Goal: Task Accomplishment & Management: Manage account settings

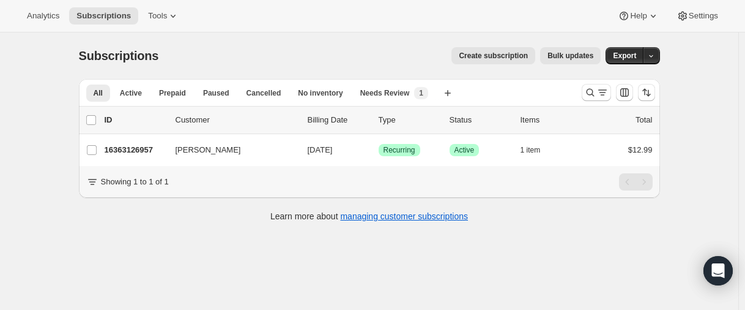
click at [583, 93] on div at bounding box center [618, 92] width 83 height 24
click at [590, 93] on icon "Search and filter results" at bounding box center [590, 93] width 8 height 8
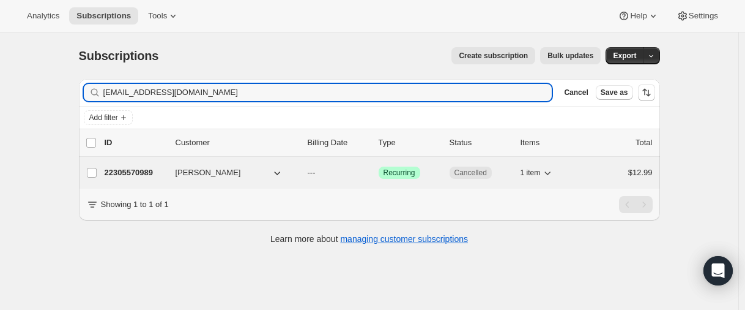
type input "[EMAIL_ADDRESS][DOMAIN_NAME]"
click at [130, 172] on p "22305570989" at bounding box center [135, 172] width 61 height 12
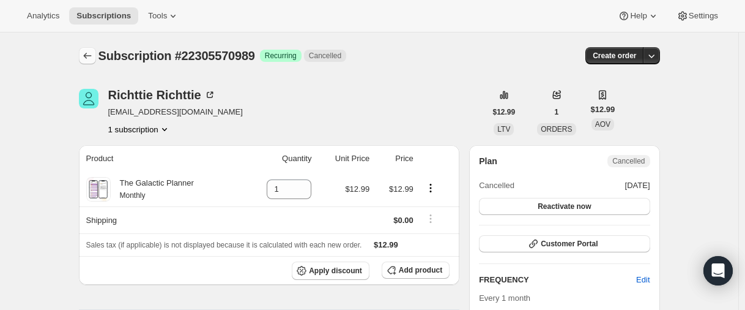
click at [86, 53] on icon "Subscriptions" at bounding box center [87, 56] width 12 height 12
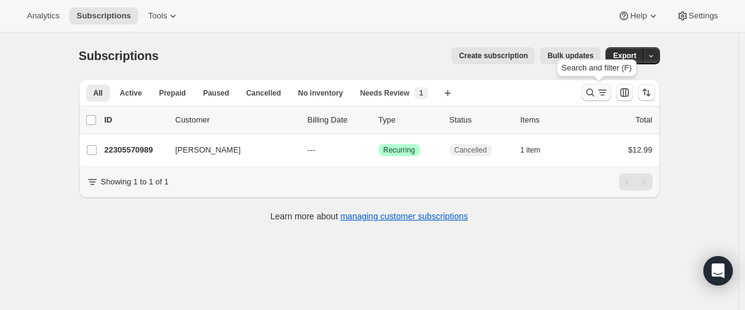
click at [592, 91] on icon "Search and filter results" at bounding box center [590, 92] width 12 height 12
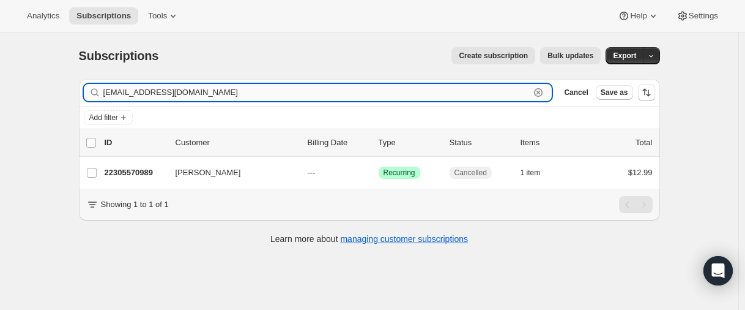
click at [157, 94] on input "[EMAIL_ADDRESS][DOMAIN_NAME]" at bounding box center [316, 92] width 427 height 17
paste input "28564160685"
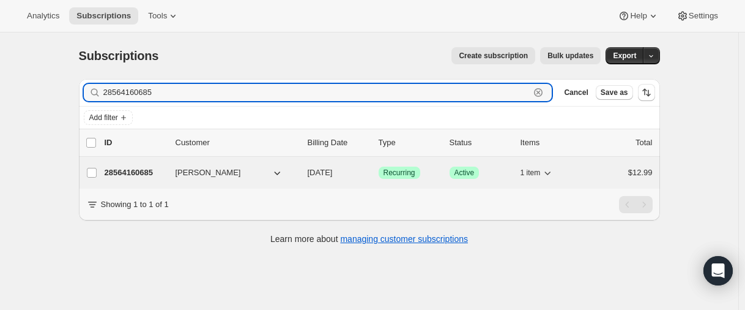
type input "28564160685"
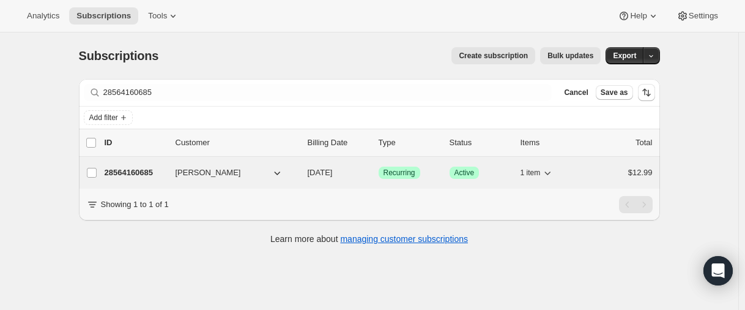
click at [132, 176] on p "28564160685" at bounding box center [135, 172] width 61 height 12
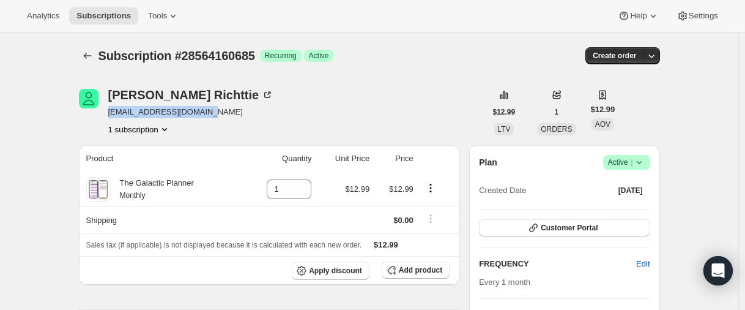
drag, startPoint x: 211, startPoint y: 113, endPoint x: 110, endPoint y: 114, distance: 101.0
click at [110, 114] on div "[PERSON_NAME] [EMAIL_ADDRESS][DOMAIN_NAME] 1 subscription" at bounding box center [282, 112] width 407 height 47
copy span "[EMAIL_ADDRESS][DOMAIN_NAME]"
